Goal: Find specific page/section: Find specific page/section

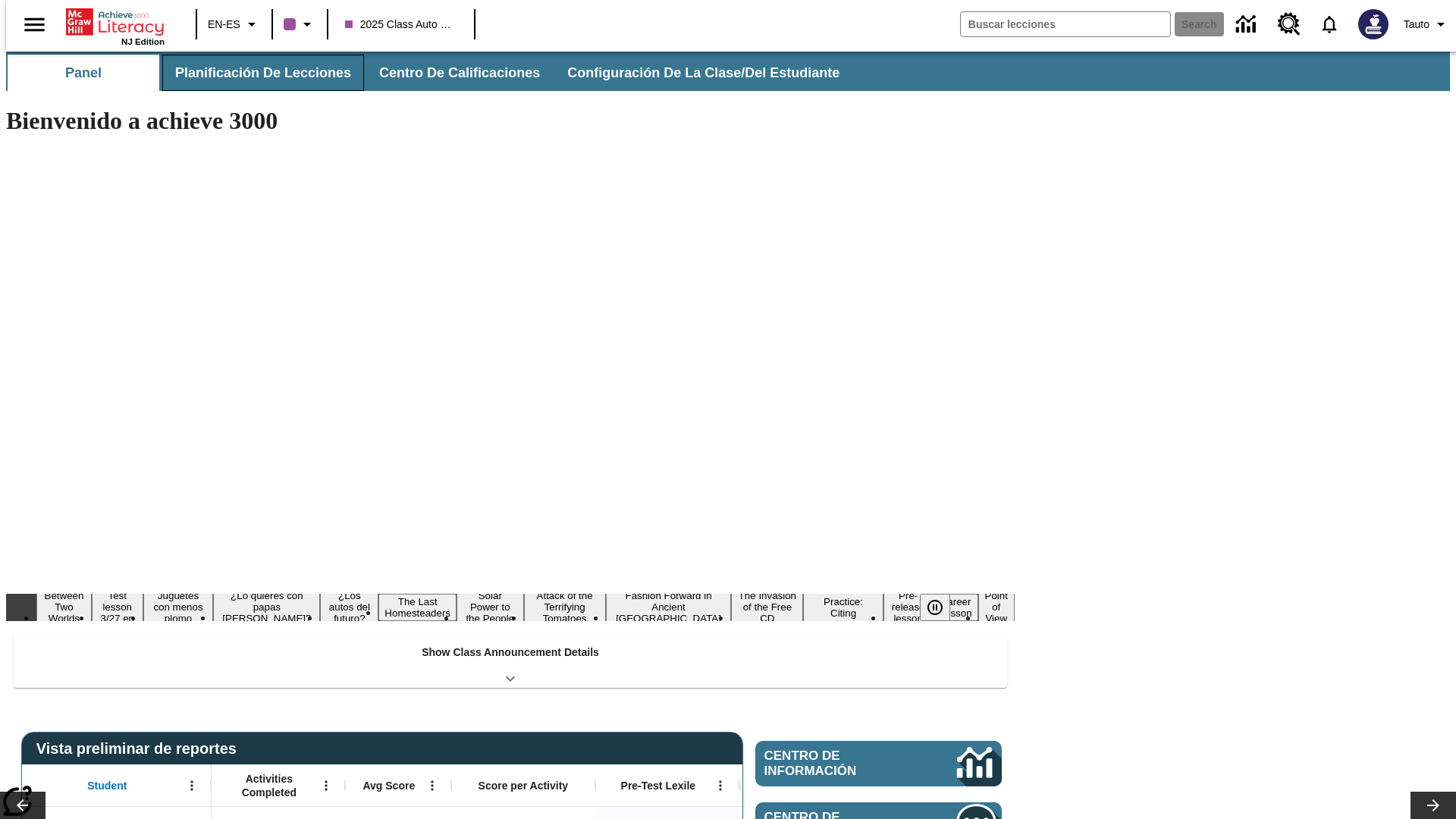
click at [254, 73] on button "Planificación de lecciones" at bounding box center [263, 73] width 202 height 36
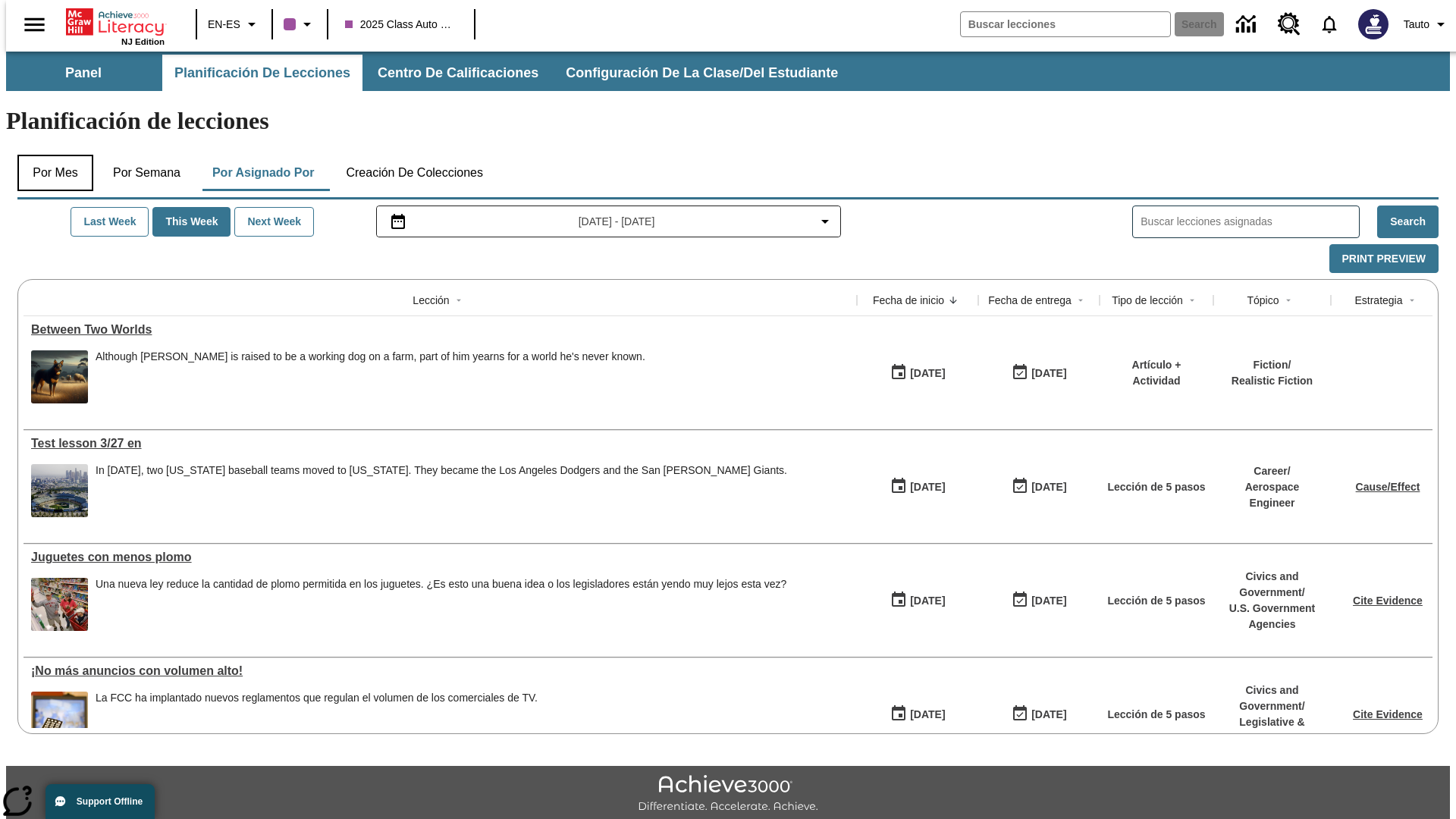
click at [49, 155] on button "Por mes" at bounding box center [55, 173] width 76 height 36
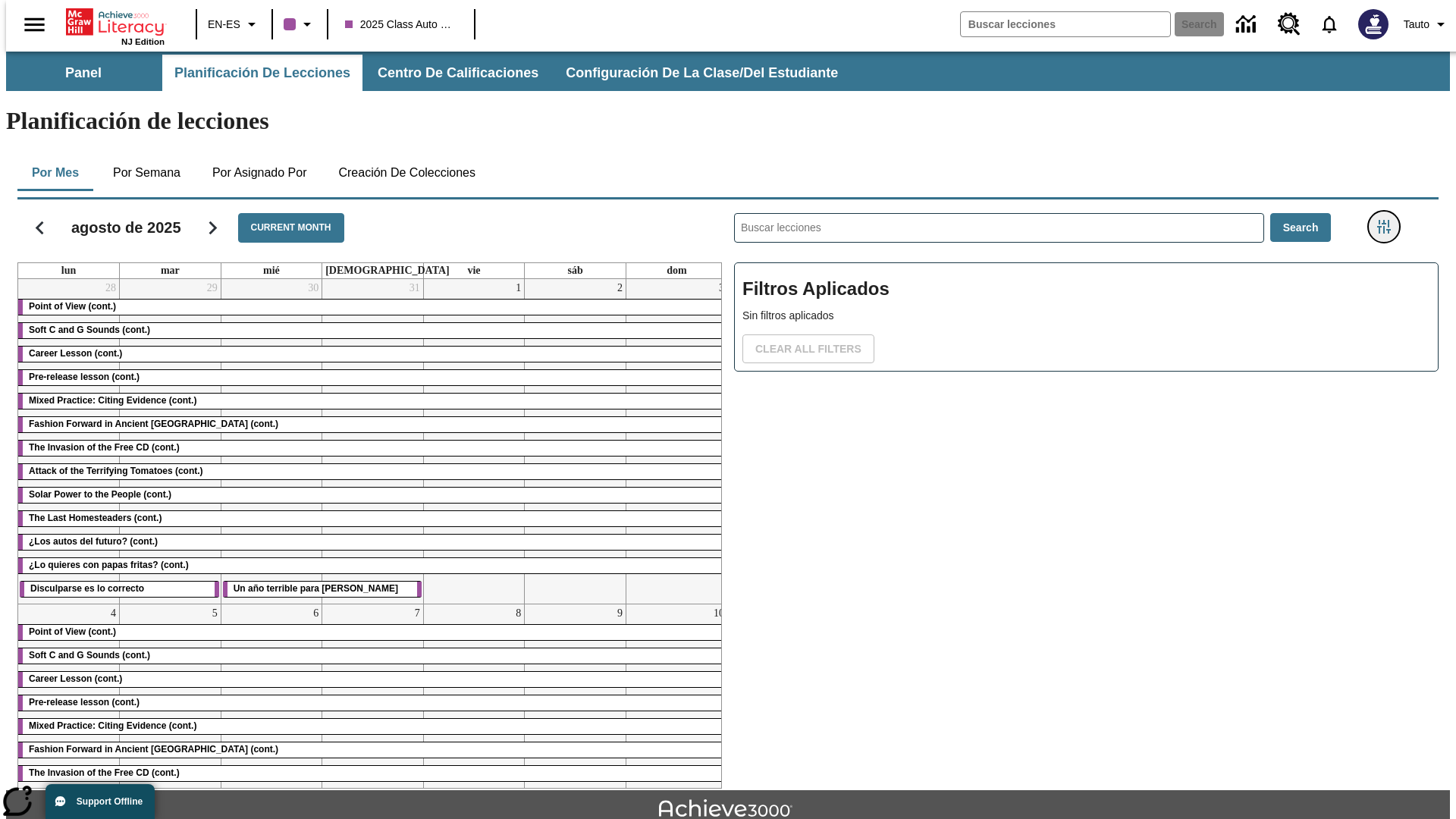
click at [1389, 219] on icon "Menú lateral de filtros" at bounding box center [1384, 226] width 14 height 14
